Goal: Information Seeking & Learning: Learn about a topic

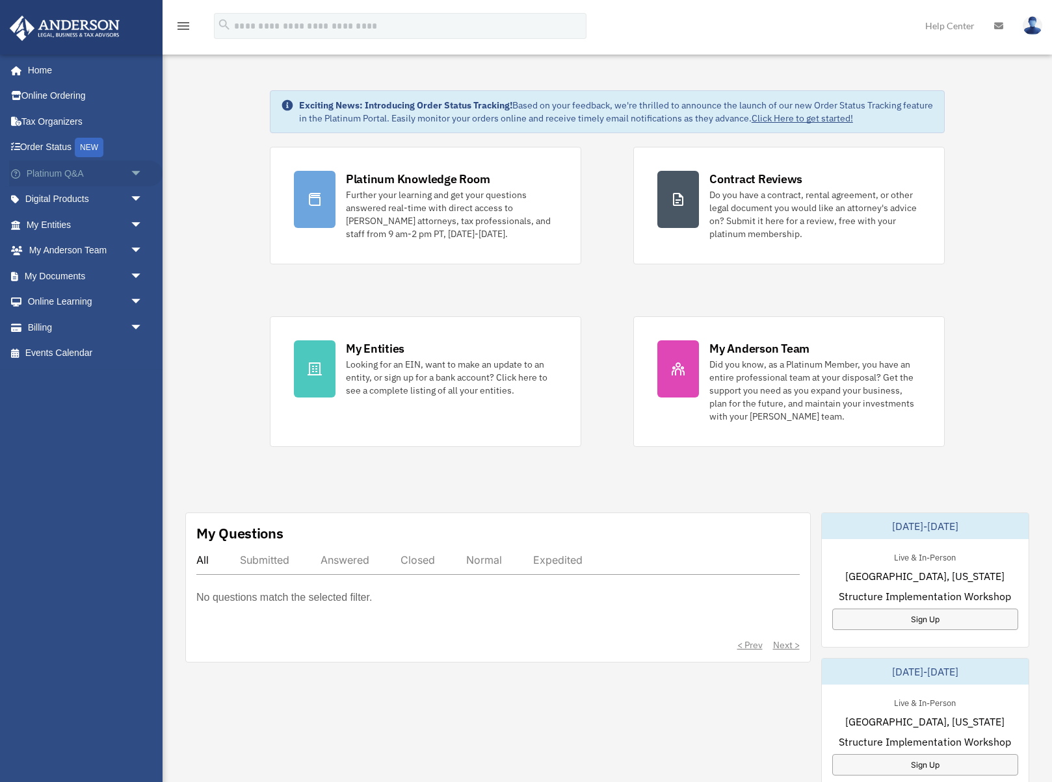
click at [60, 172] on link "Platinum Q&A arrow_drop_down" at bounding box center [85, 174] width 153 height 26
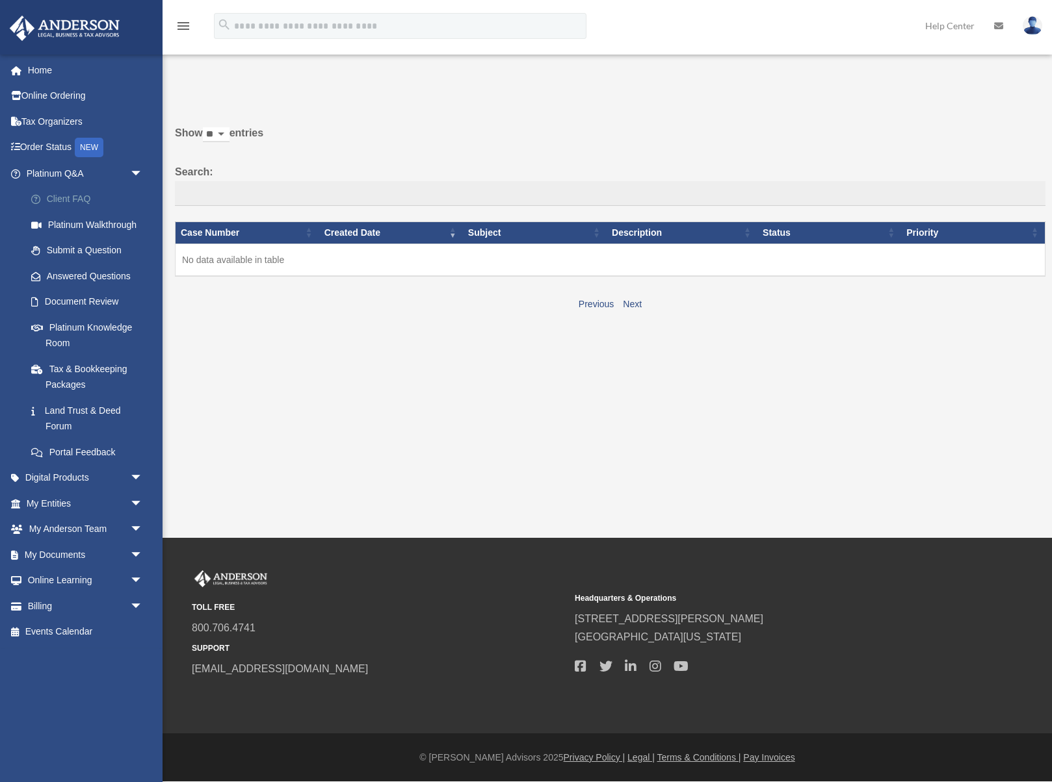
click at [79, 201] on link "Client FAQ" at bounding box center [90, 200] width 144 height 26
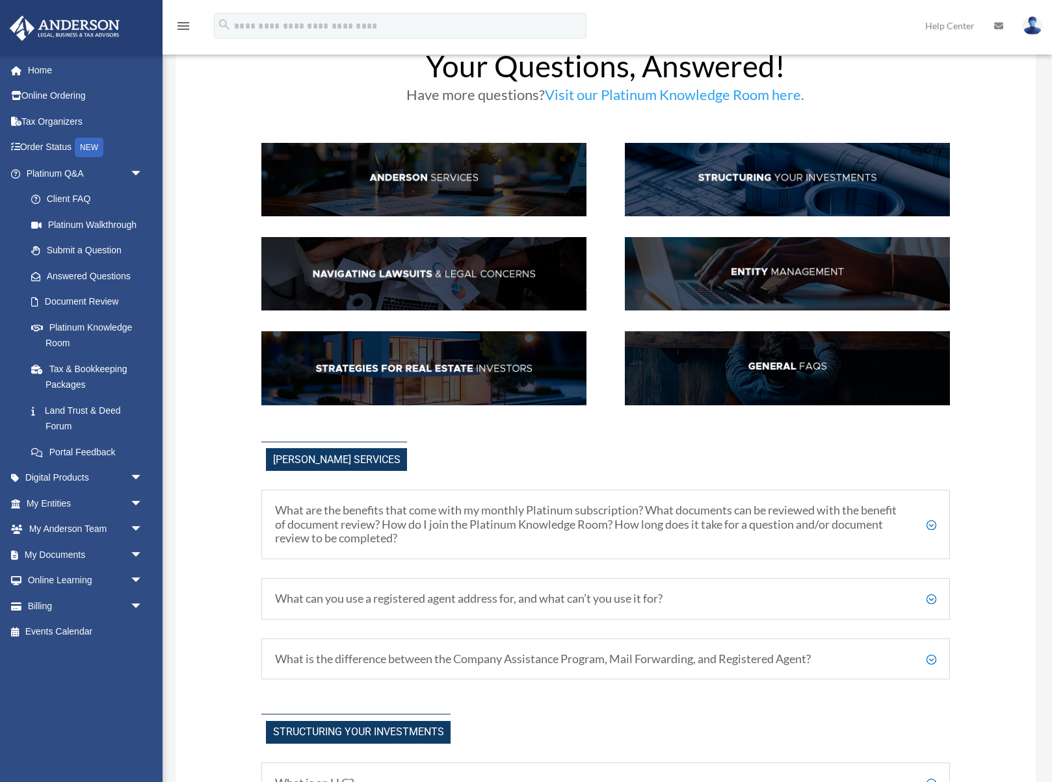
scroll to position [107, 0]
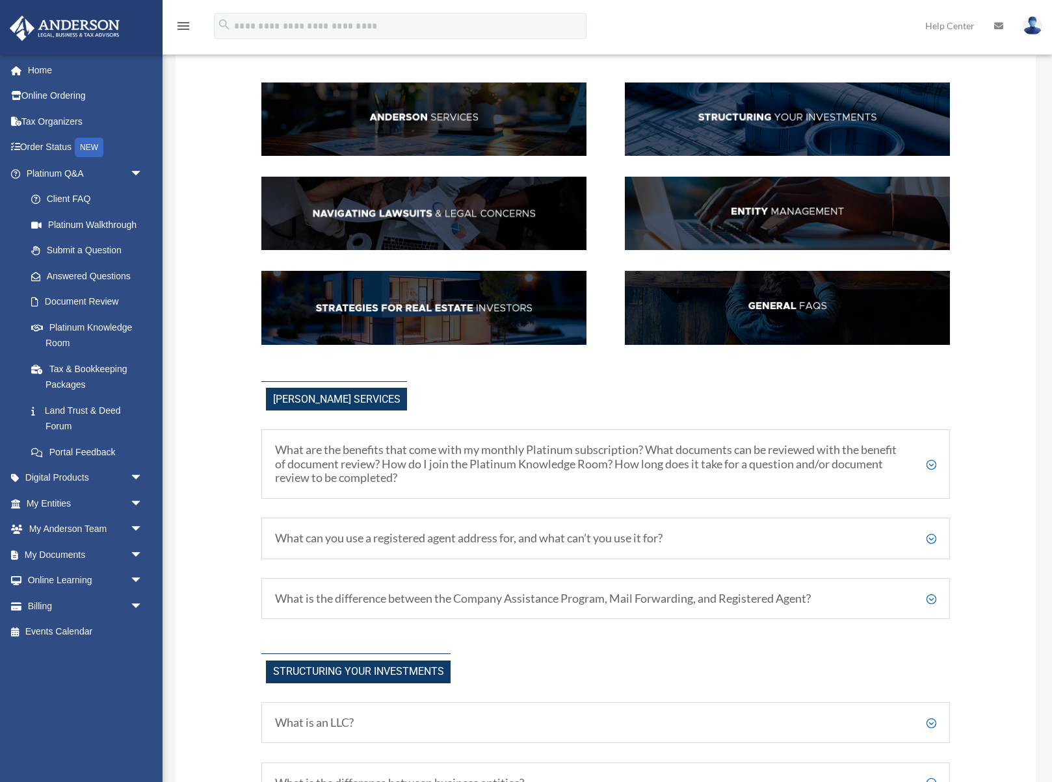
click at [551, 457] on h5 "What are the benefits that come with my monthly Platinum subscription? What doc…" at bounding box center [605, 464] width 660 height 42
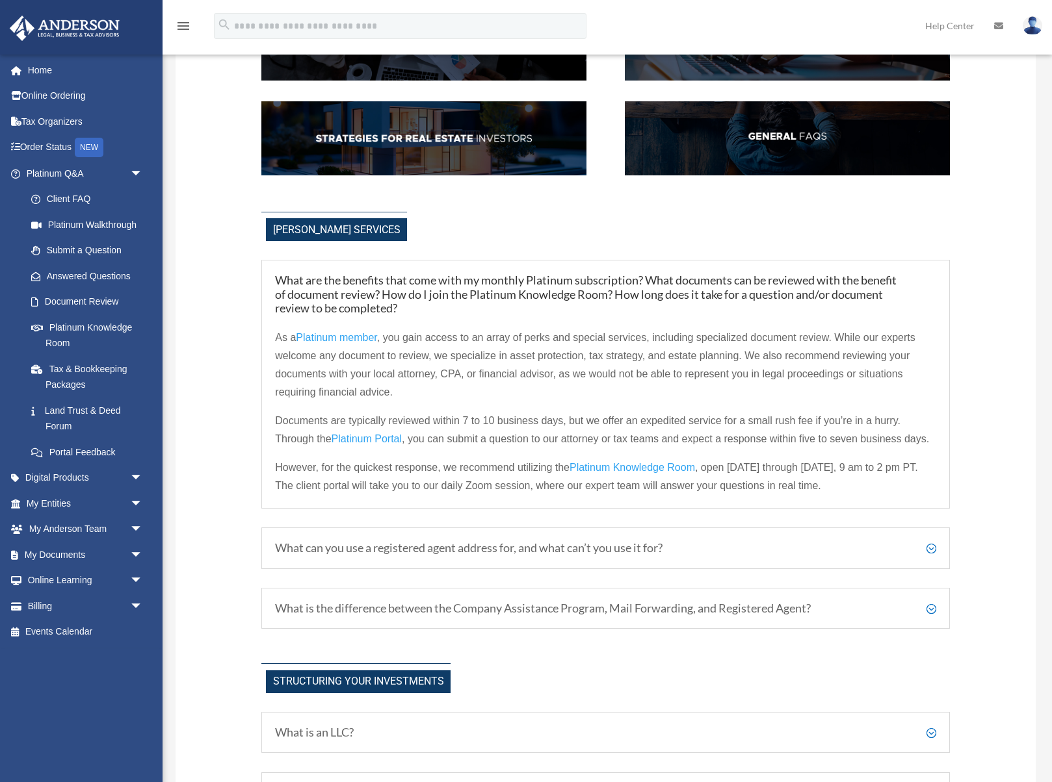
scroll to position [341, 0]
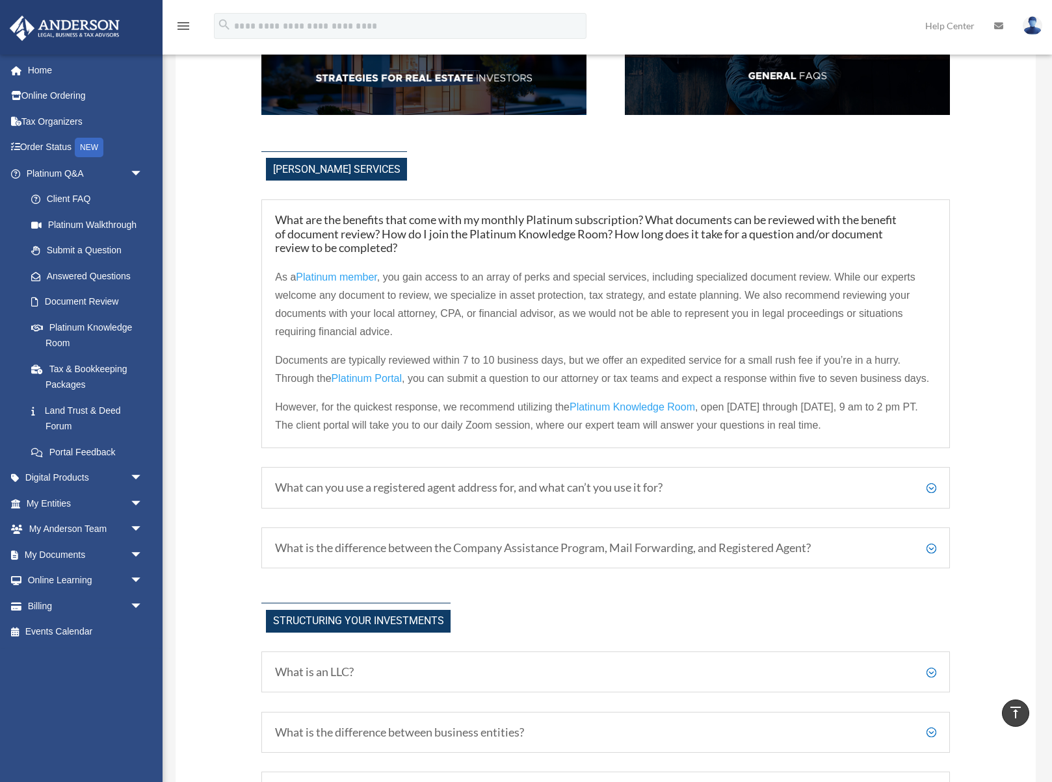
click at [474, 485] on h5 "What can you use a registered agent address for, and what can’t you use it for?" at bounding box center [605, 488] width 660 height 14
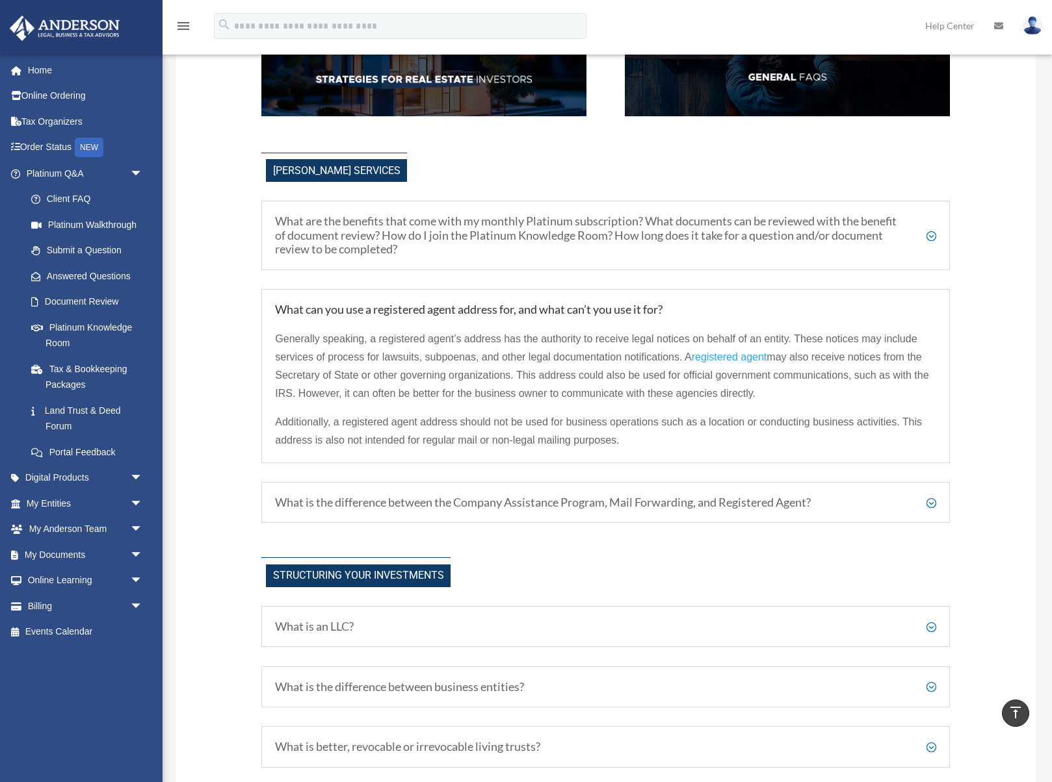
scroll to position [334, 0]
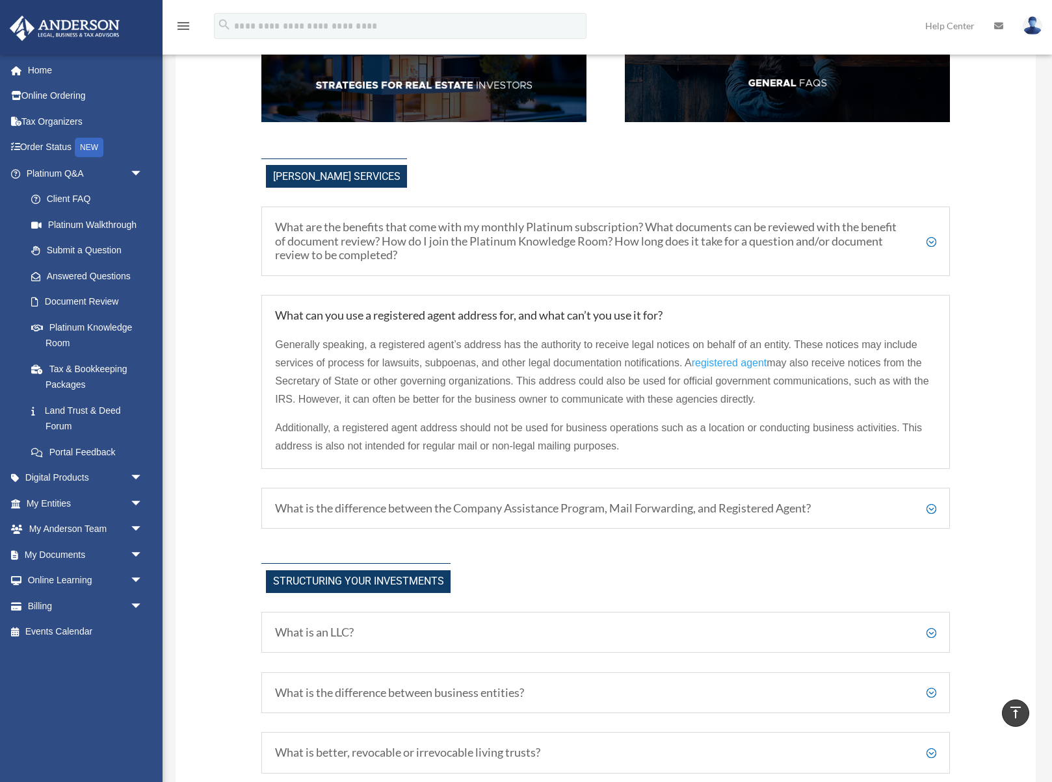
click at [473, 493] on div "What is the difference between the Company Assistance Program, Mail Forwarding,…" at bounding box center [605, 509] width 688 height 42
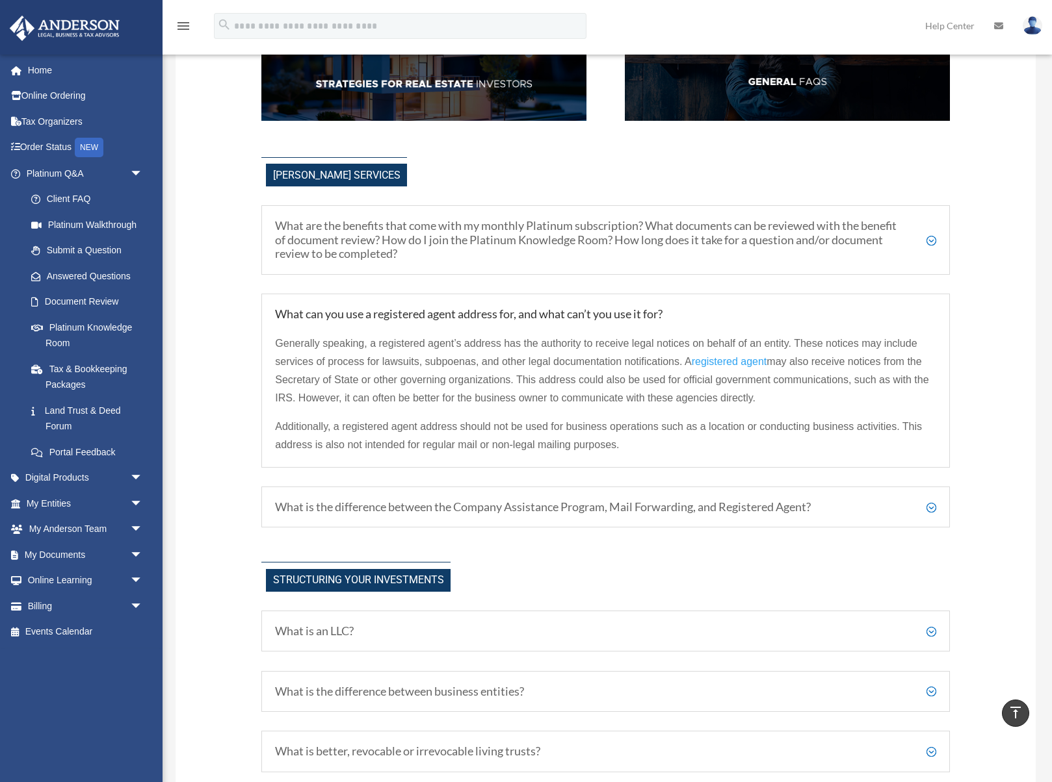
scroll to position [335, 0]
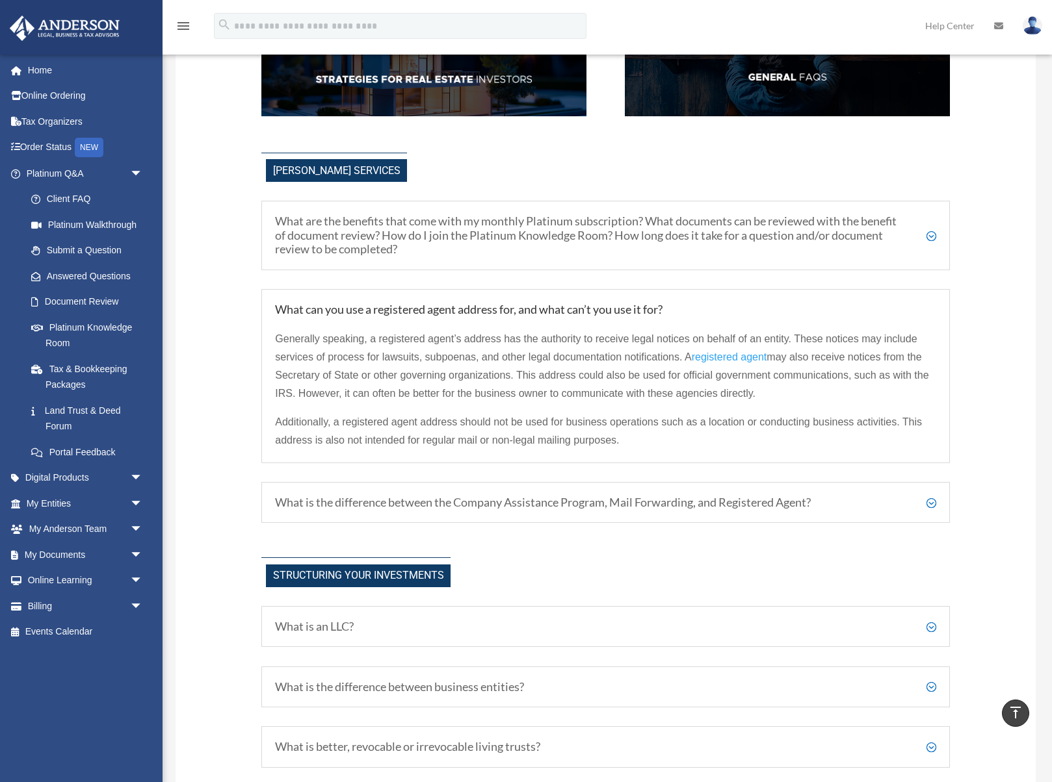
click at [473, 493] on div "What is the difference between the Company Assistance Program, Mail Forwarding,…" at bounding box center [605, 503] width 688 height 42
click at [582, 497] on h5 "What is the difference between the Company Assistance Program, Mail Forwarding,…" at bounding box center [605, 504] width 660 height 14
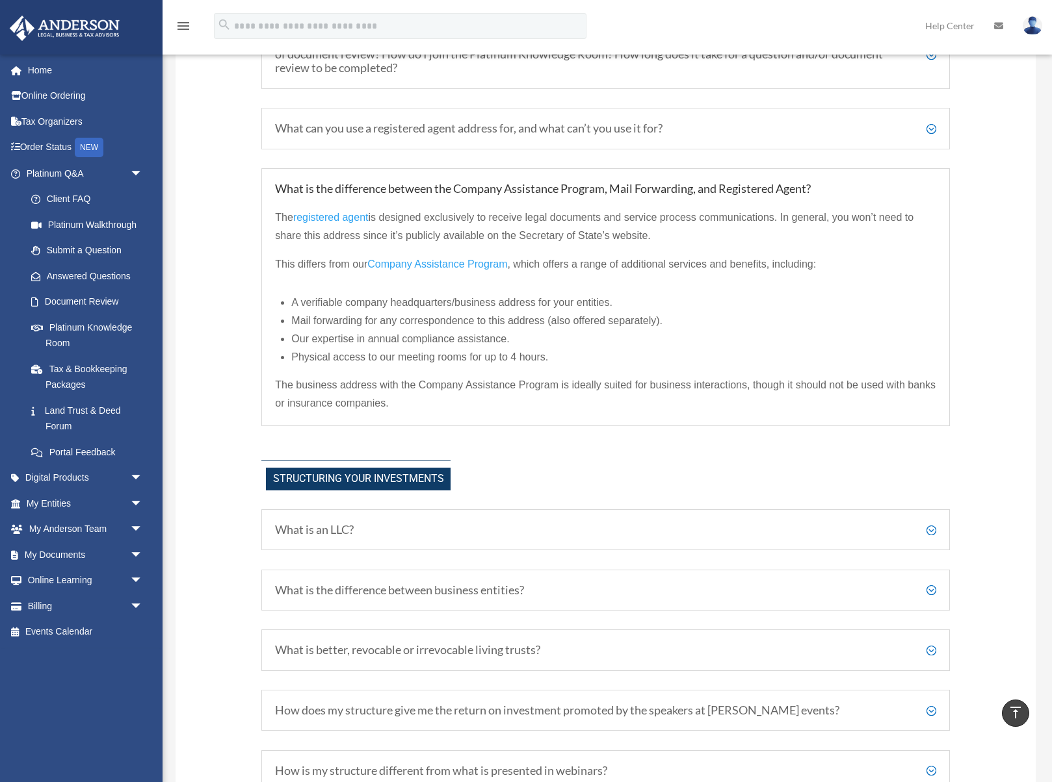
scroll to position [561, 0]
